Goal: Navigation & Orientation: Find specific page/section

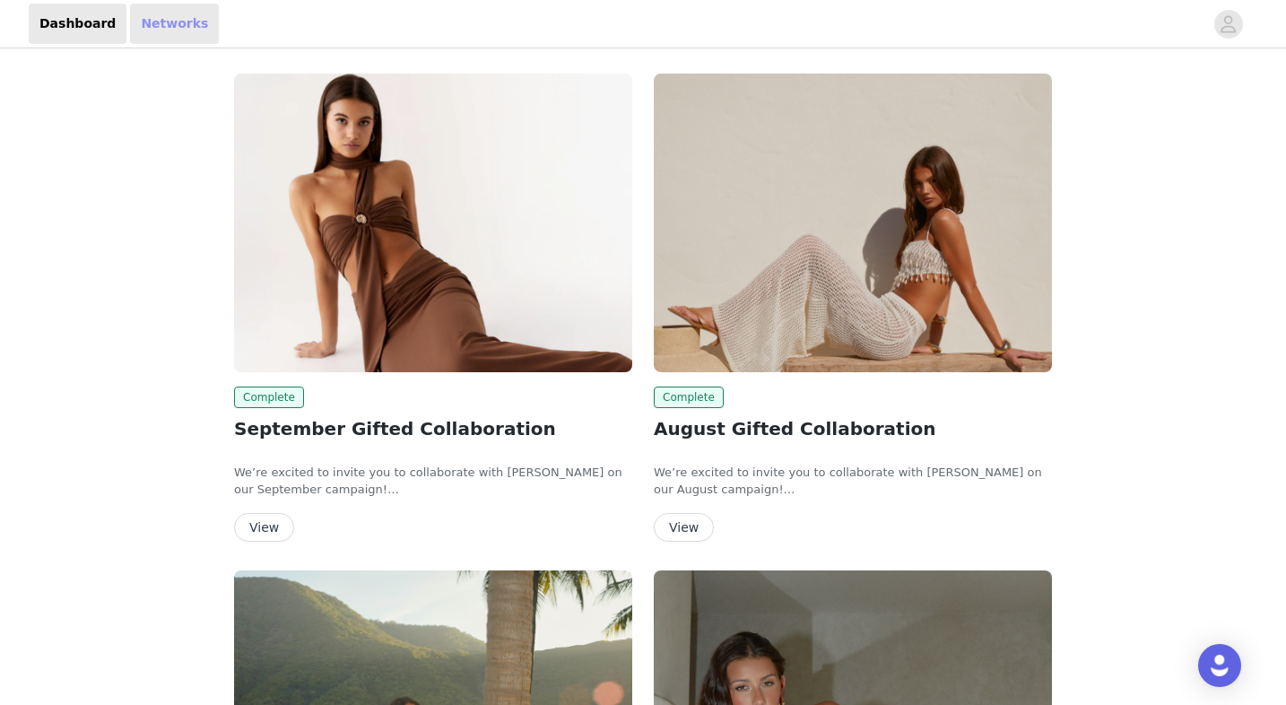
click at [187, 17] on link "Networks" at bounding box center [174, 24] width 89 height 40
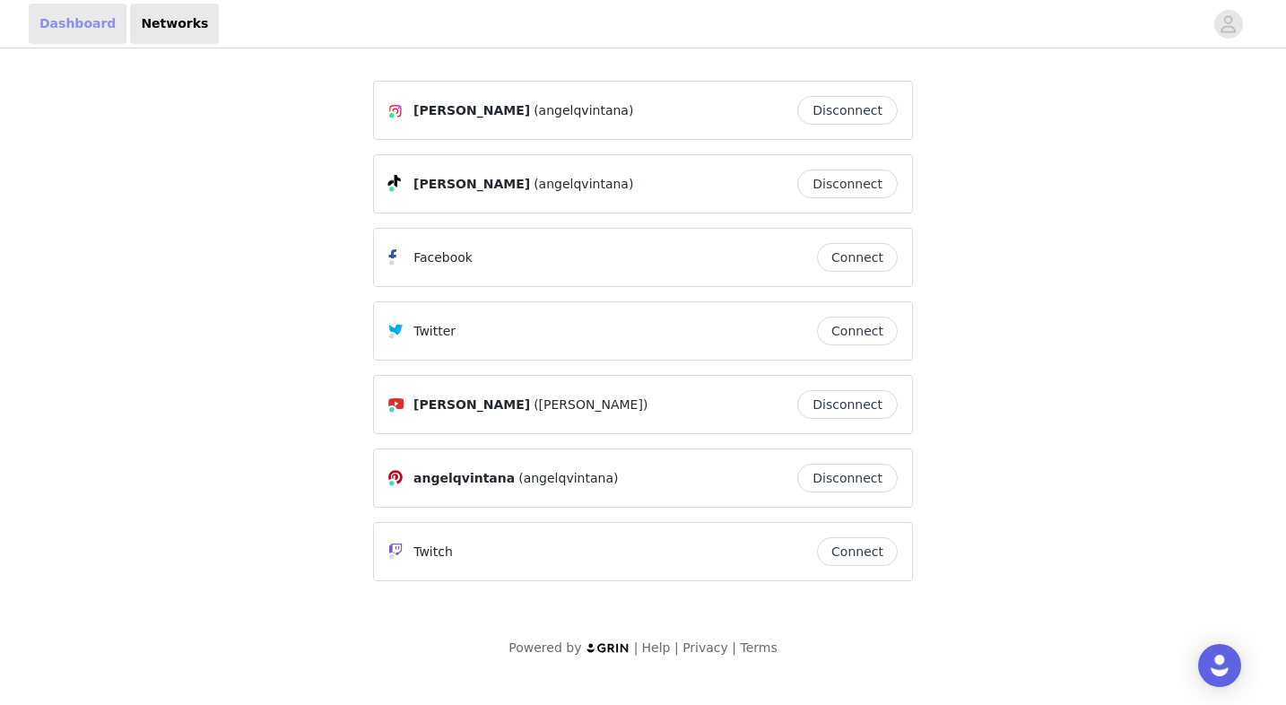
click at [88, 30] on link "Dashboard" at bounding box center [78, 24] width 98 height 40
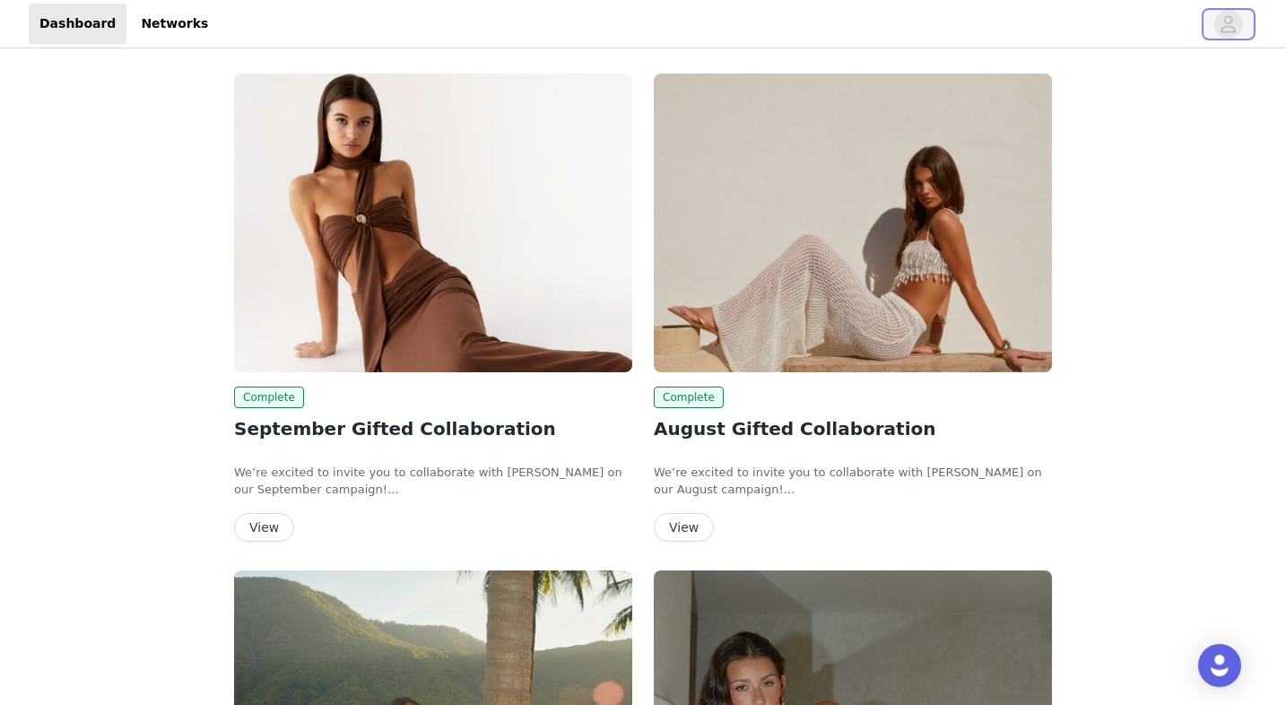
click at [1224, 30] on icon "avatar" at bounding box center [1228, 24] width 17 height 29
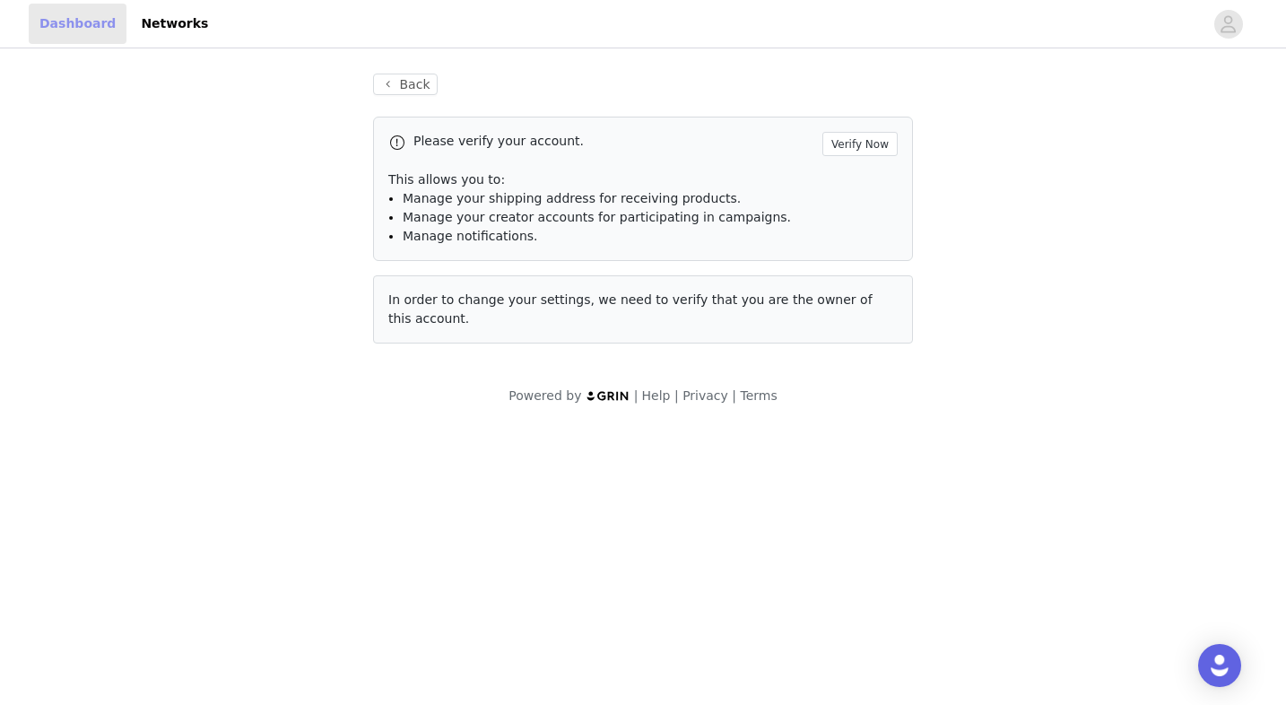
click at [86, 21] on link "Dashboard" at bounding box center [78, 24] width 98 height 40
